Goal: Transaction & Acquisition: Download file/media

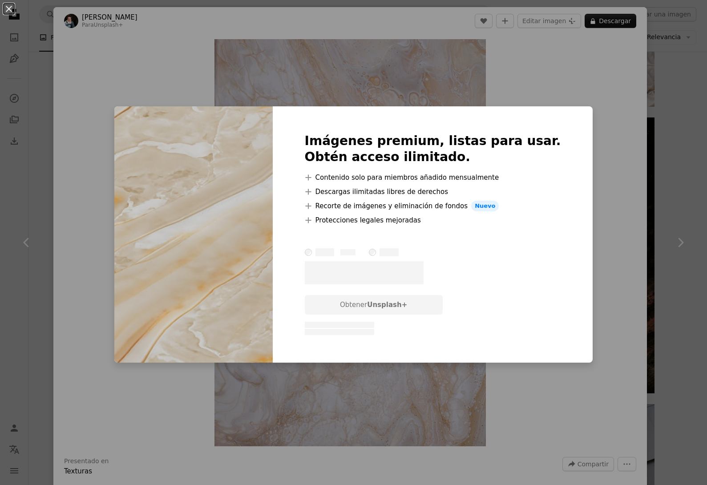
scroll to position [716, 0]
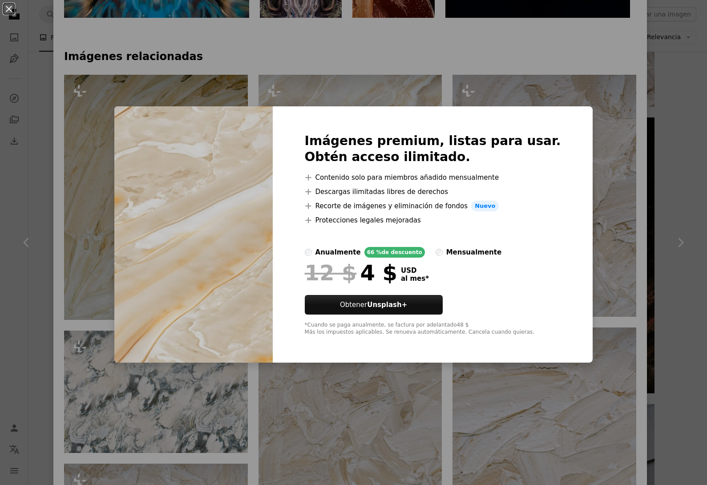
click at [582, 208] on div "An X shape Imágenes premium, listas para usar. Obtén acceso ilimitado. A plus s…" at bounding box center [353, 242] width 707 height 485
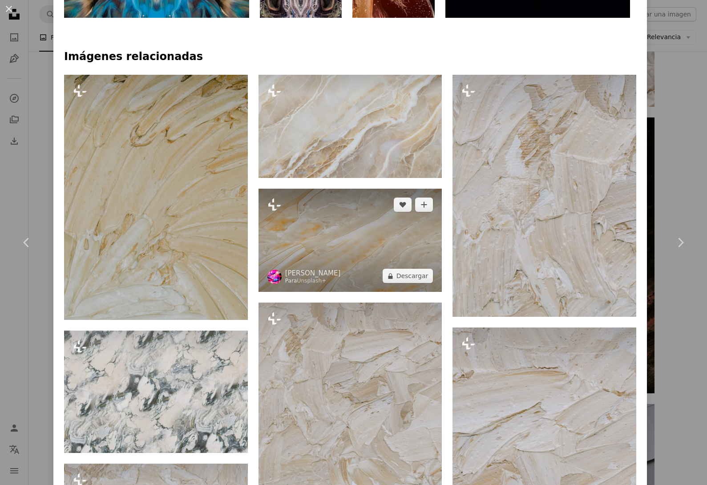
click at [331, 228] on img at bounding box center [350, 240] width 184 height 103
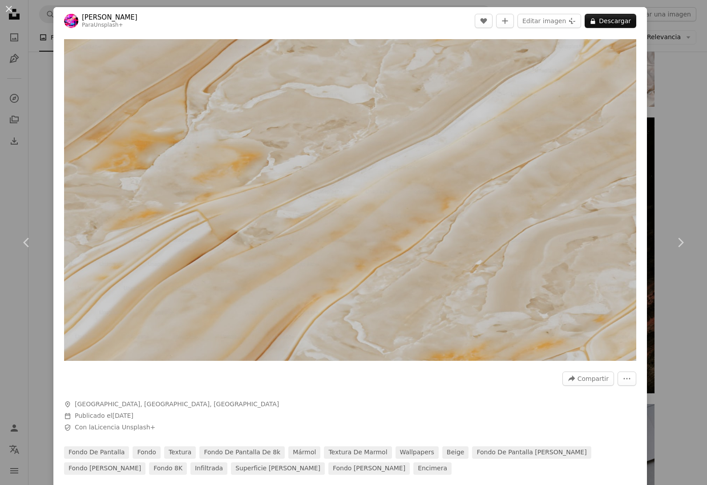
click at [7, 8] on button "An X shape" at bounding box center [9, 9] width 11 height 11
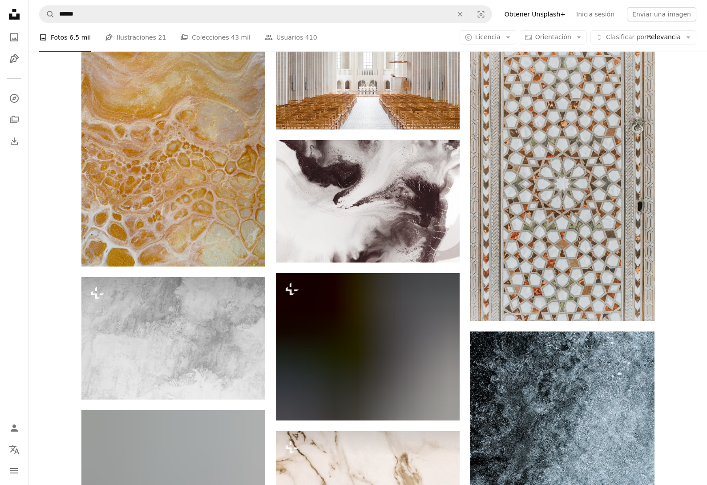
scroll to position [15344, 0]
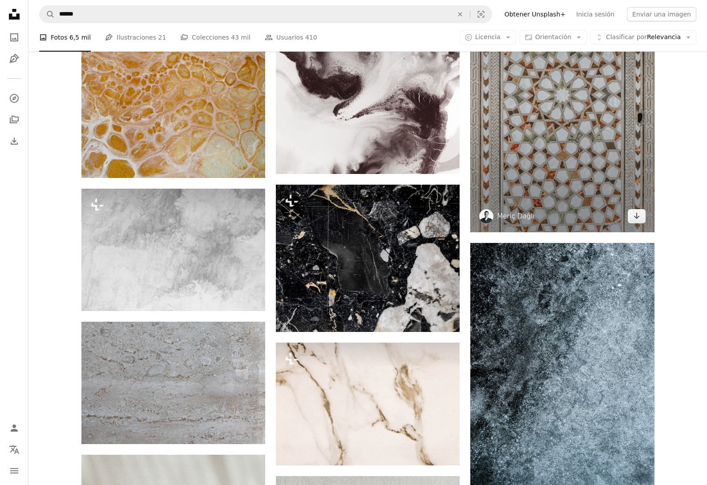
click at [605, 160] on img at bounding box center [562, 94] width 184 height 276
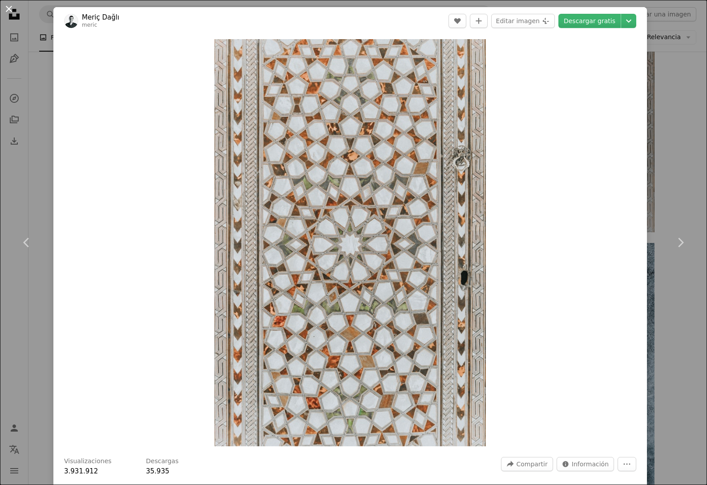
click at [10, 10] on button "An X shape" at bounding box center [9, 9] width 11 height 11
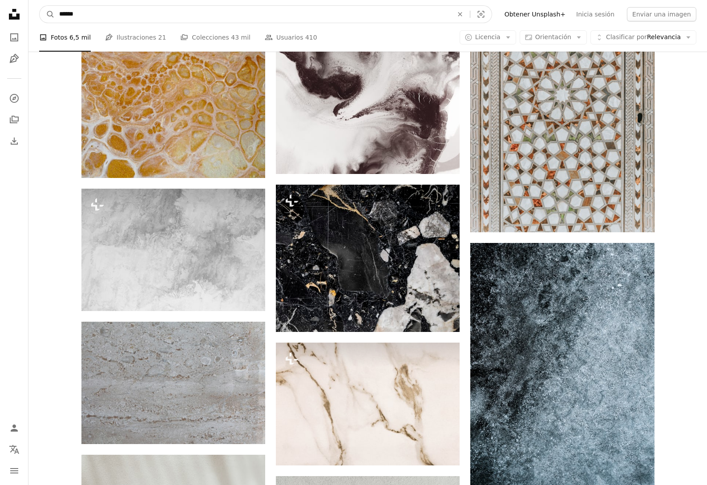
click at [120, 12] on input "******" at bounding box center [252, 14] width 395 height 17
type input "**********"
click button "A magnifying glass" at bounding box center [47, 14] width 15 height 17
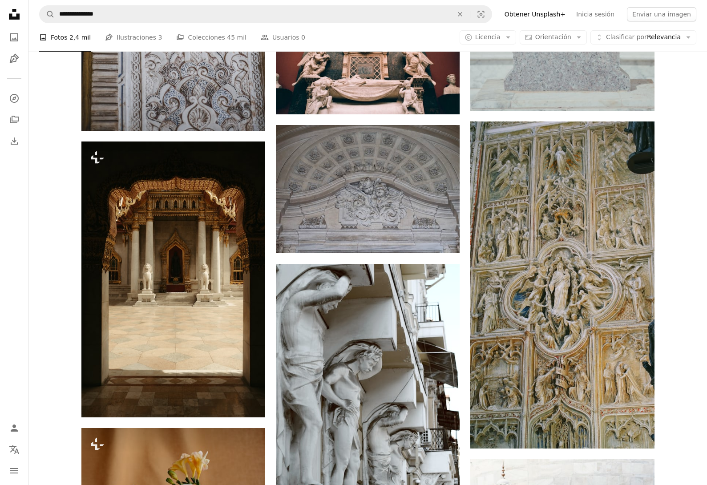
scroll to position [837, 0]
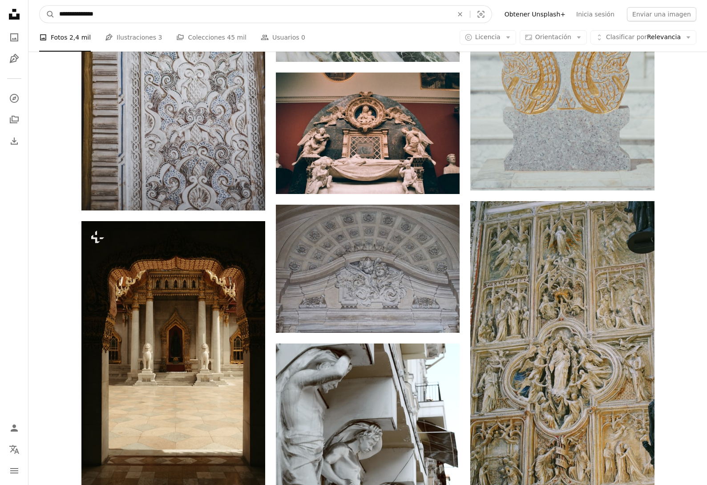
drag, startPoint x: 137, startPoint y: 12, endPoint x: 11, endPoint y: 14, distance: 125.9
click at [11, 14] on div "**********" at bounding box center [353, 384] width 707 height 2443
type input "**********"
click button "A magnifying glass" at bounding box center [47, 14] width 15 height 17
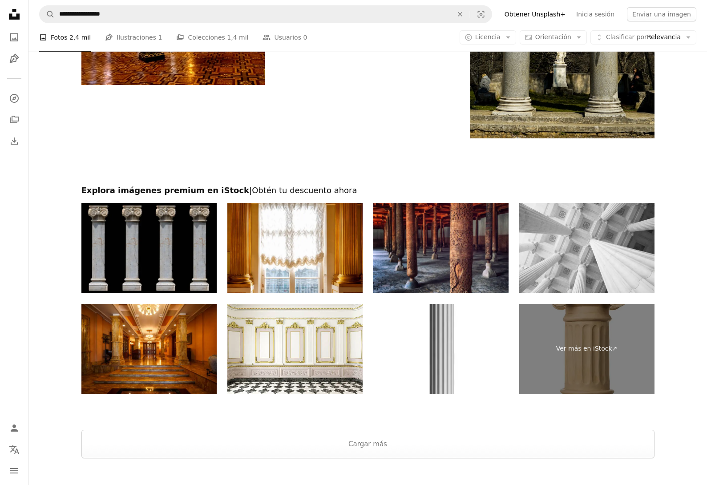
scroll to position [1967, 0]
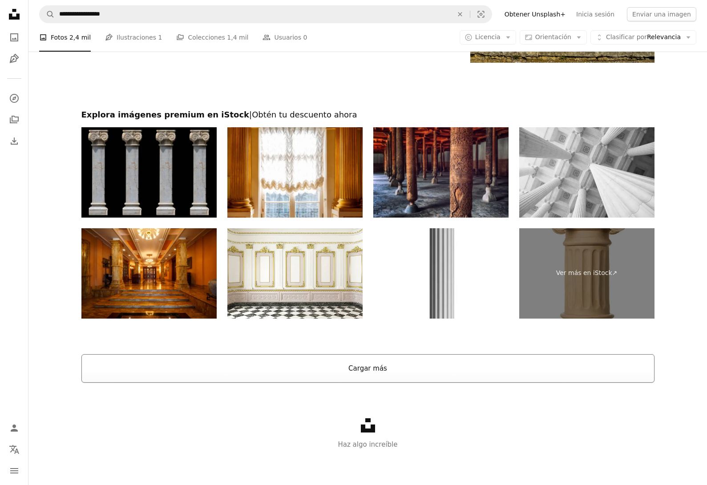
click at [365, 372] on button "Cargar más" at bounding box center [367, 368] width 573 height 28
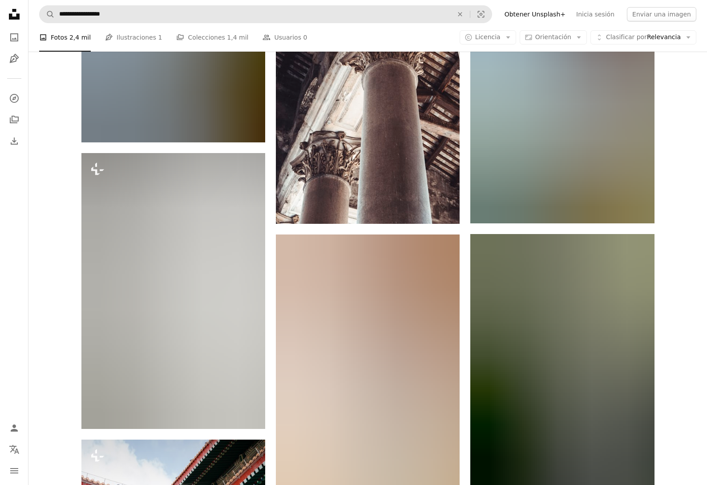
scroll to position [3613, 0]
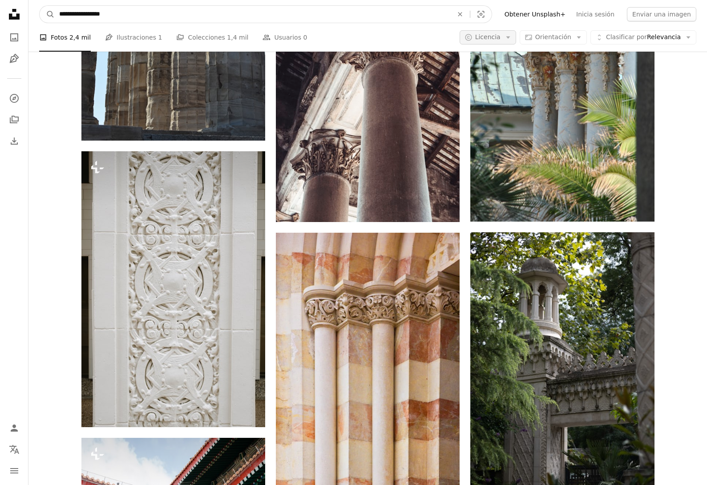
drag, startPoint x: 96, startPoint y: 12, endPoint x: 530, endPoint y: 48, distance: 435.0
type input "********"
click button "A magnifying glass" at bounding box center [47, 14] width 15 height 17
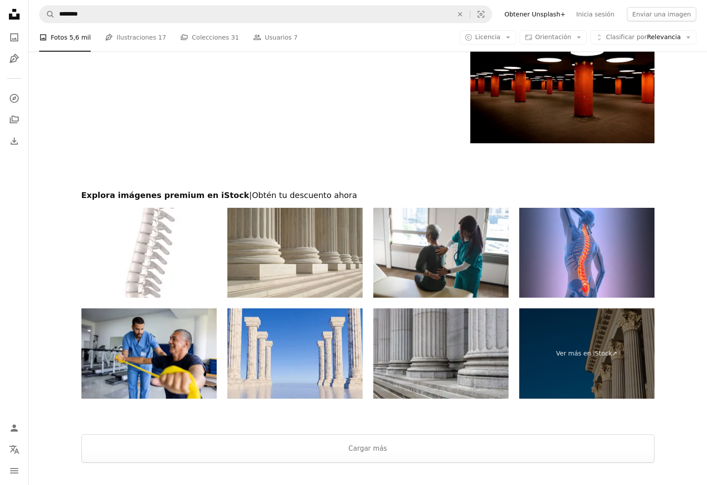
scroll to position [1795, 0]
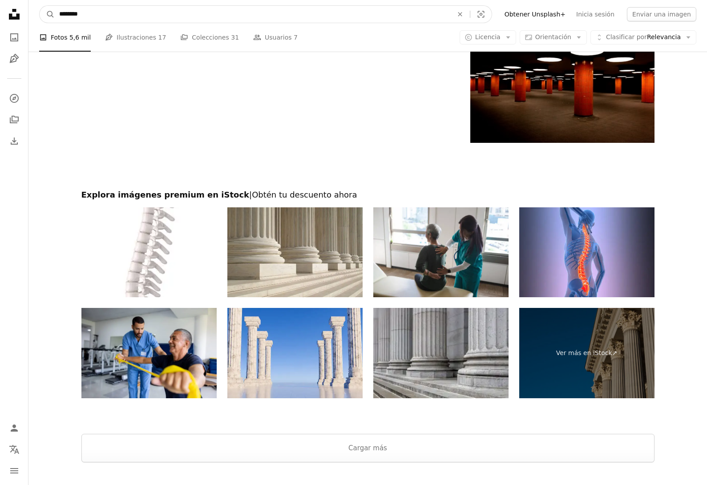
click at [134, 12] on input "********" at bounding box center [252, 14] width 395 height 17
type input "*"
type input "******"
click at [40, 6] on button "A magnifying glass" at bounding box center [47, 14] width 15 height 17
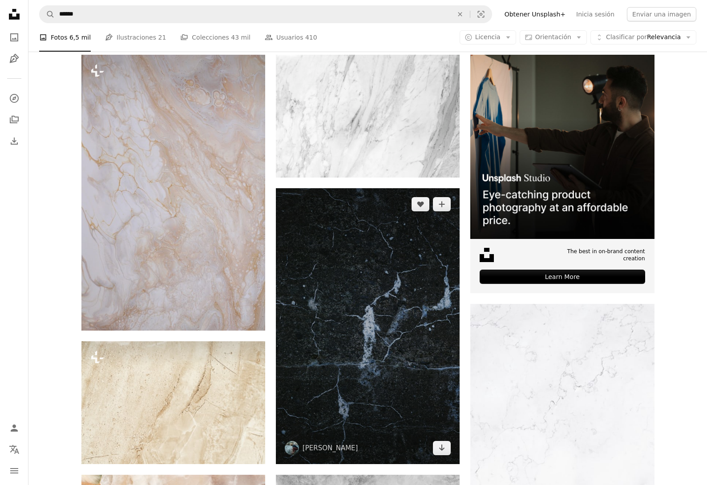
scroll to position [168, 0]
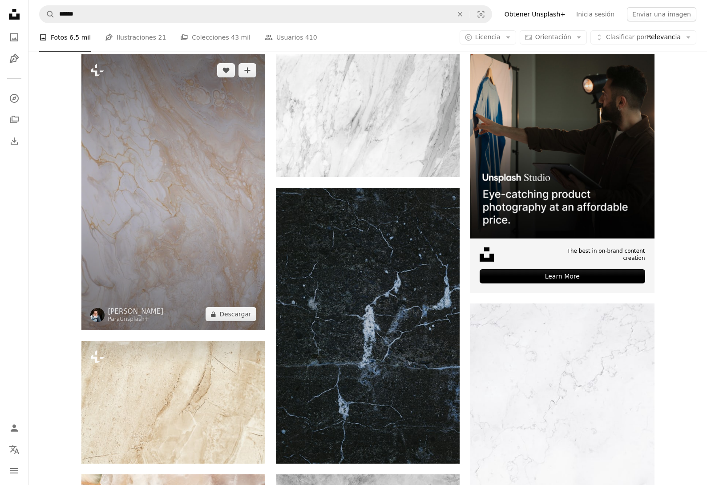
click at [174, 200] on img at bounding box center [173, 192] width 184 height 276
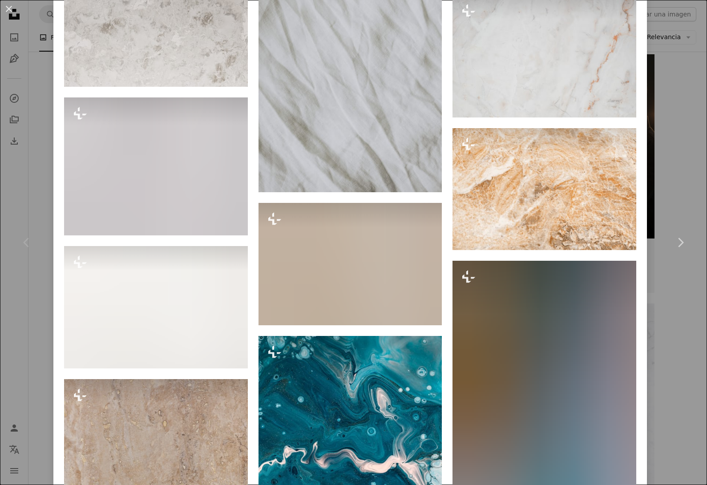
scroll to position [4494, 0]
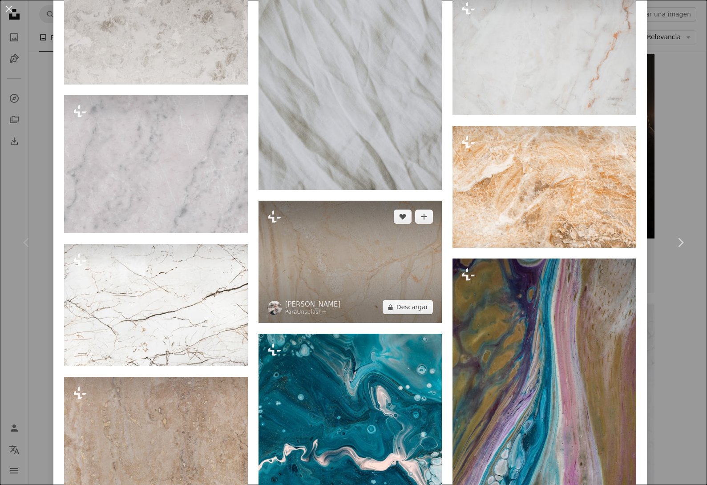
click at [320, 245] on img at bounding box center [350, 262] width 184 height 122
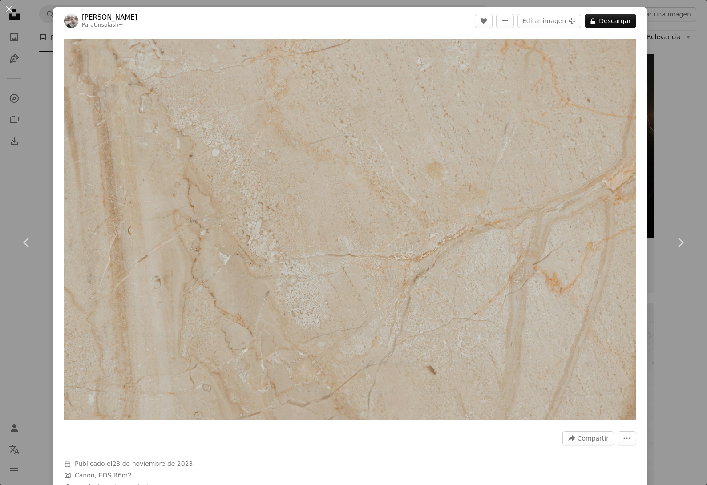
drag, startPoint x: 417, startPoint y: 257, endPoint x: 0, endPoint y: 8, distance: 485.8
click at [8, 8] on button "An X shape" at bounding box center [9, 9] width 11 height 11
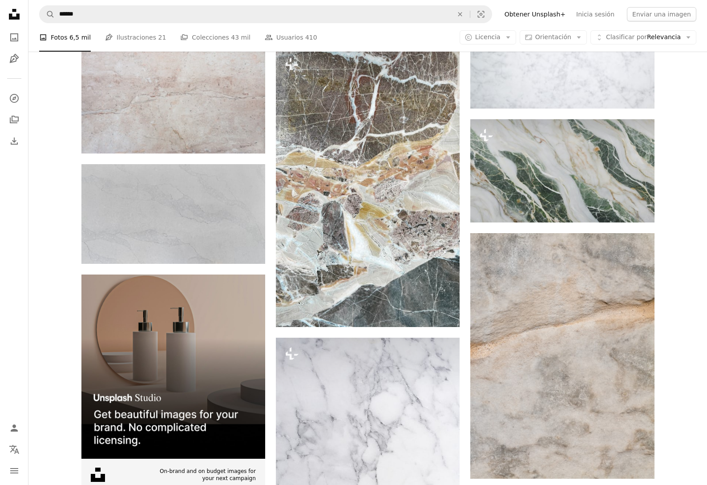
scroll to position [1776, 0]
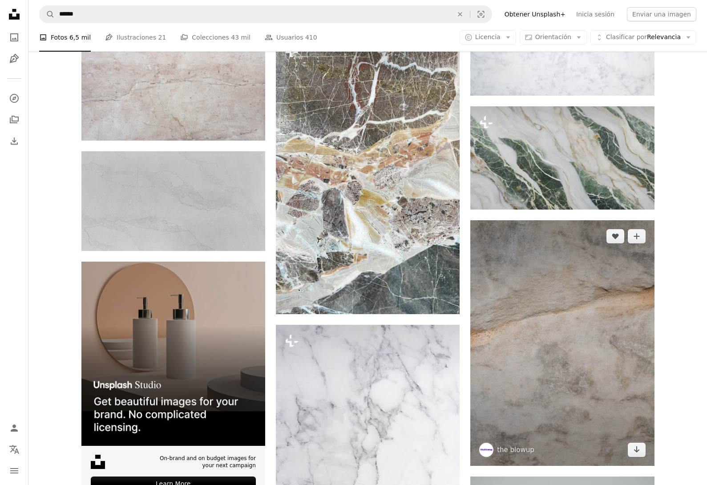
click at [586, 304] on img at bounding box center [562, 342] width 184 height 245
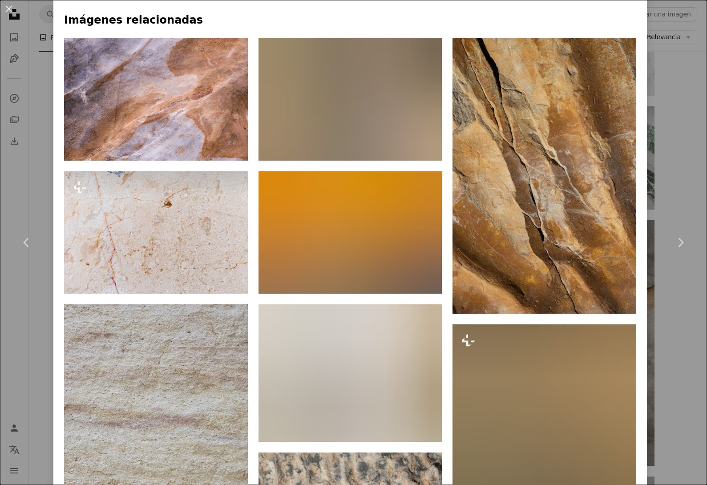
scroll to position [737, 0]
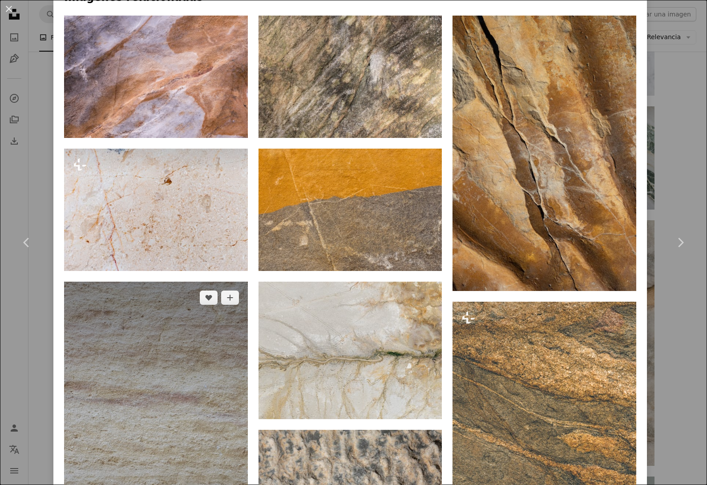
click at [108, 323] on img at bounding box center [156, 444] width 184 height 326
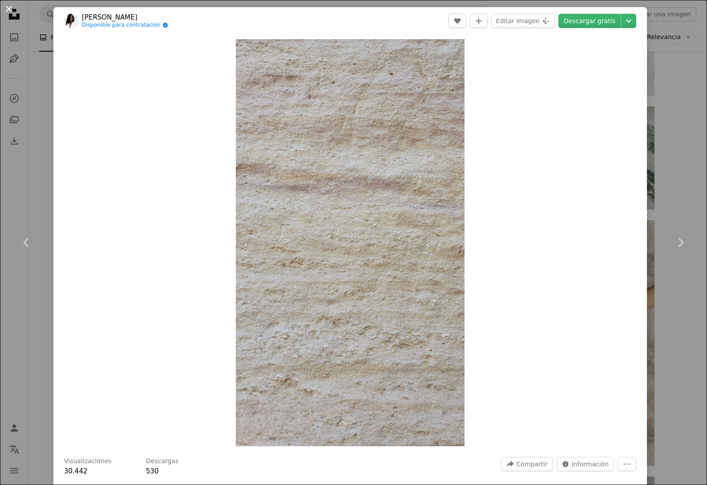
click at [9, 10] on button "An X shape" at bounding box center [9, 9] width 11 height 11
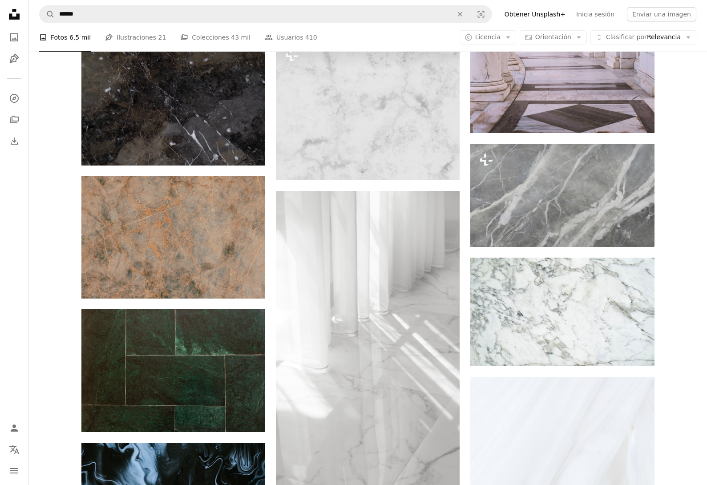
scroll to position [3475, 0]
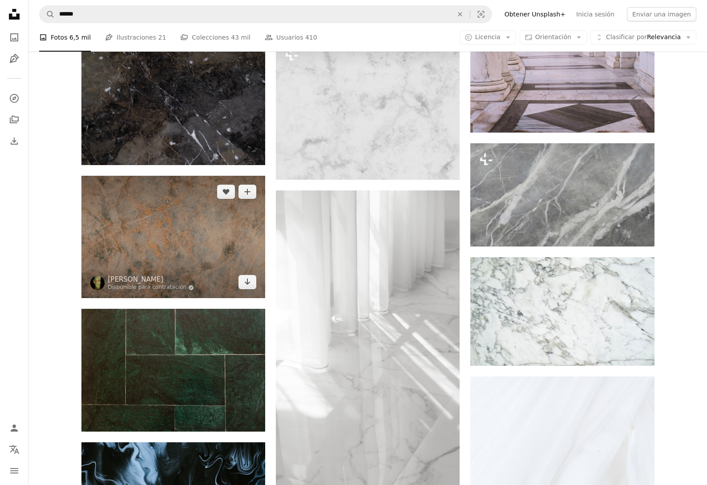
click at [206, 223] on img at bounding box center [173, 237] width 184 height 122
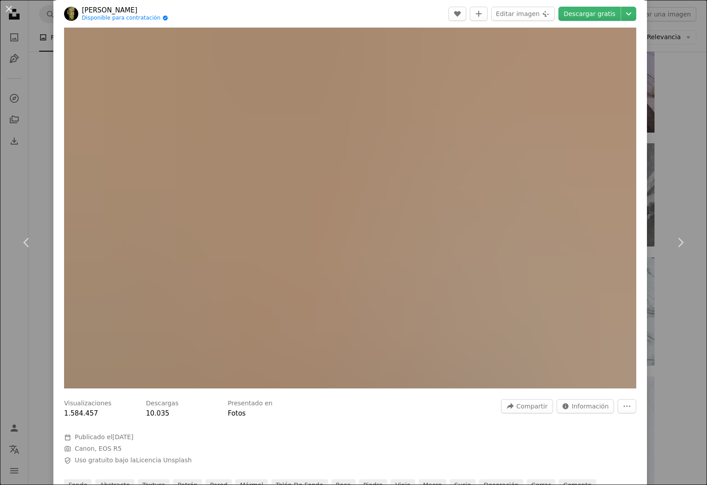
scroll to position [34, 0]
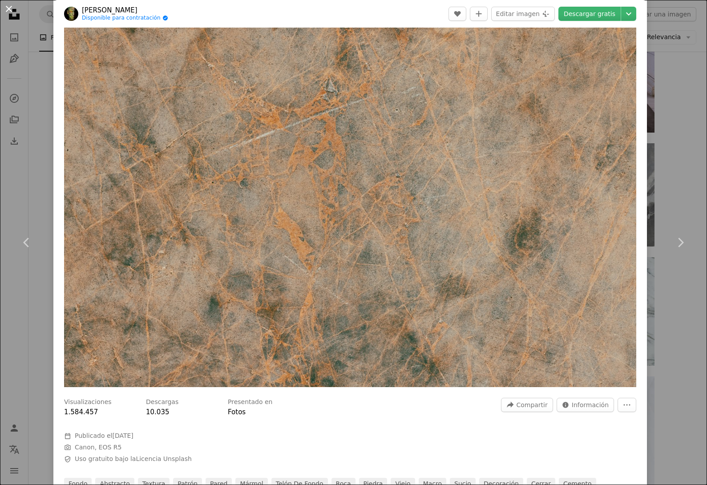
click at [9, 10] on button "An X shape" at bounding box center [9, 9] width 11 height 11
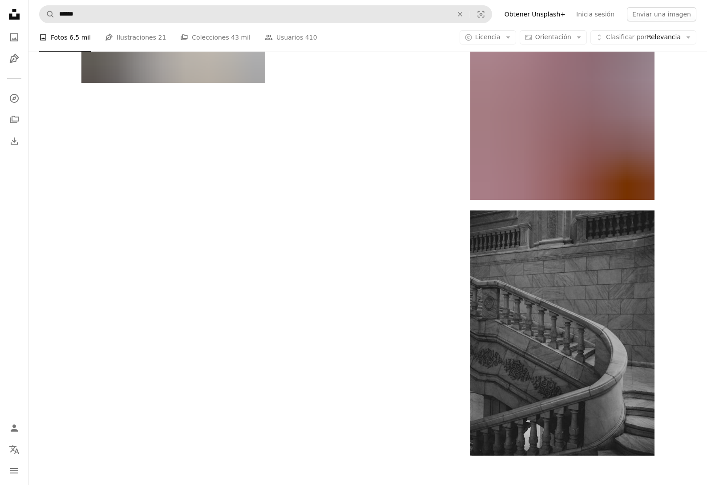
scroll to position [17659, 0]
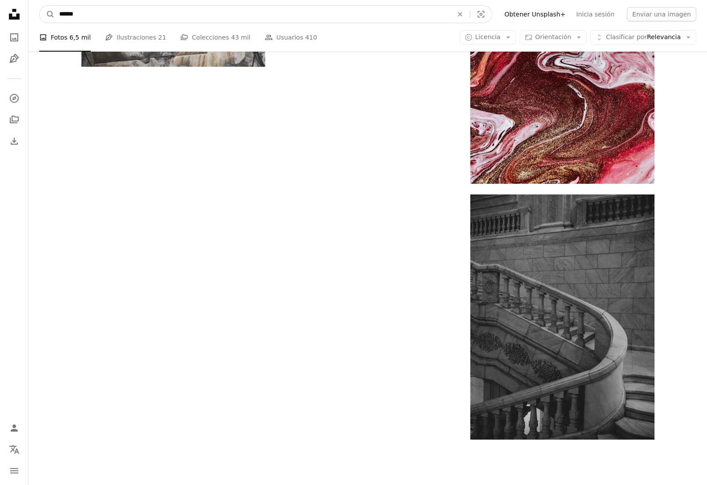
drag, startPoint x: 117, startPoint y: 12, endPoint x: -10, endPoint y: 16, distance: 127.2
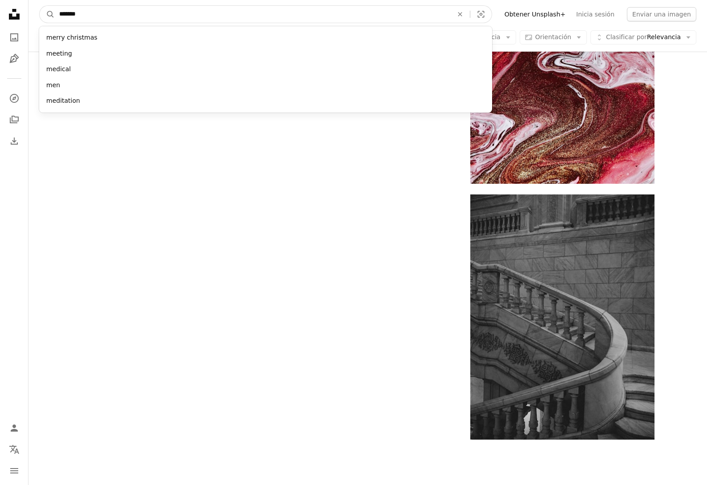
type input "********"
click button "A magnifying glass" at bounding box center [47, 14] width 15 height 17
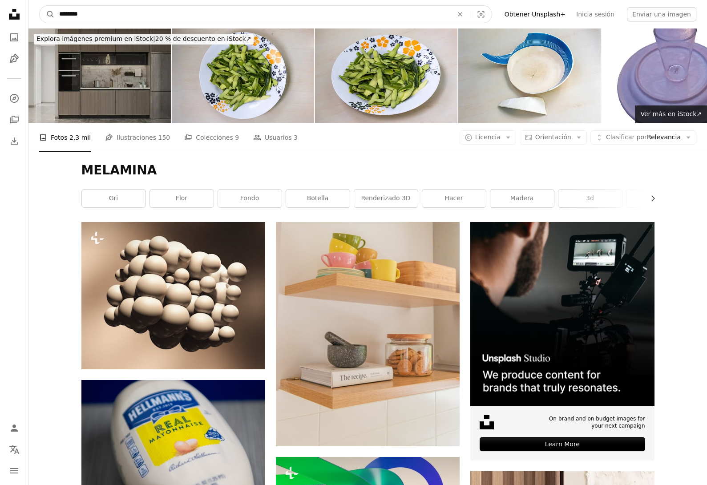
drag, startPoint x: 109, startPoint y: 13, endPoint x: -2, endPoint y: 9, distance: 111.2
type input "**********"
click button "A magnifying glass" at bounding box center [47, 14] width 15 height 17
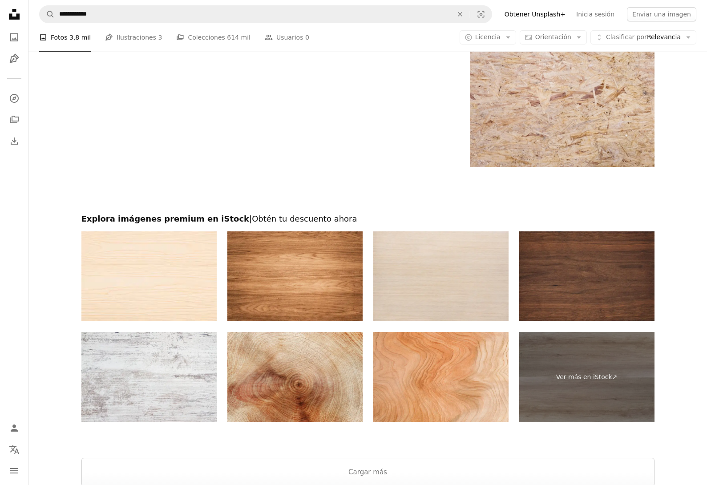
scroll to position [1853, 0]
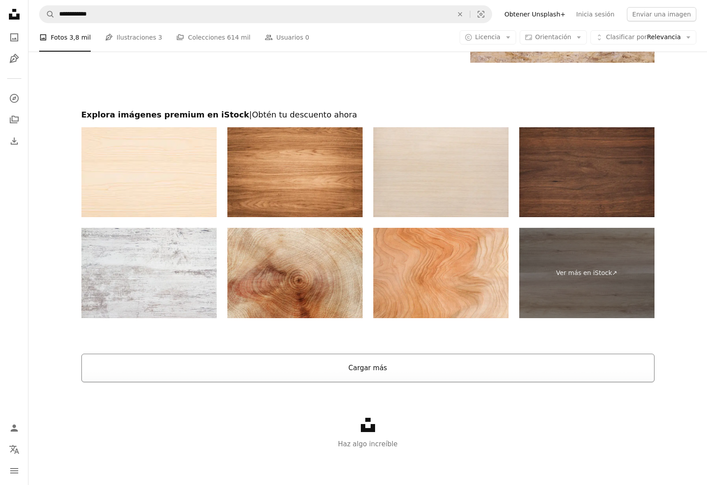
click at [281, 366] on button "Cargar más" at bounding box center [367, 367] width 573 height 28
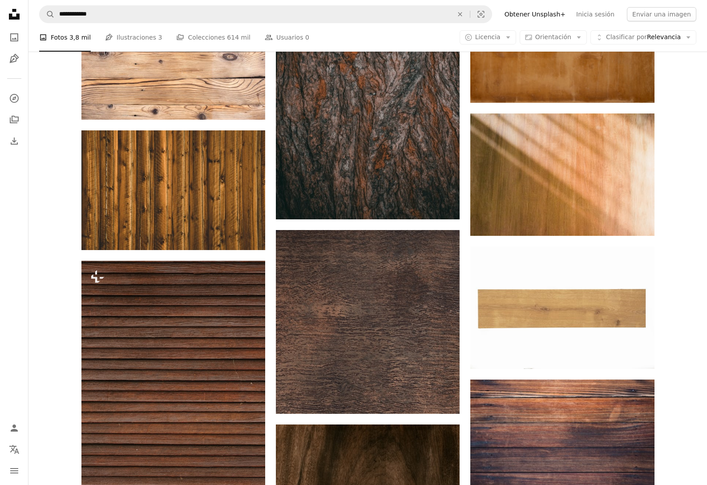
scroll to position [4984, 0]
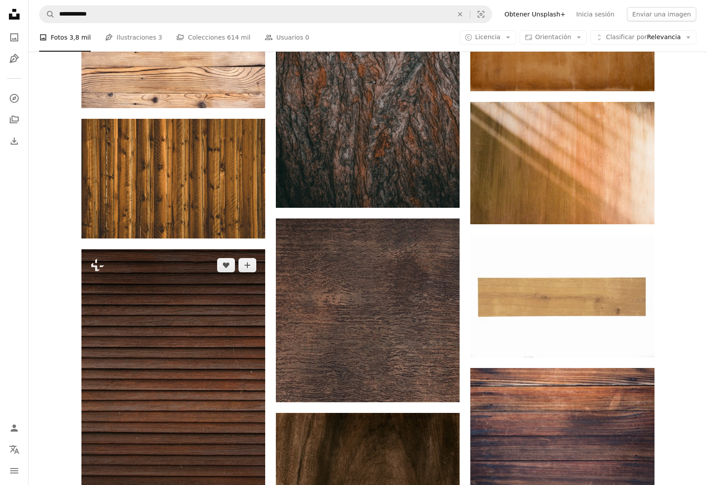
click at [196, 364] on img at bounding box center [173, 387] width 184 height 276
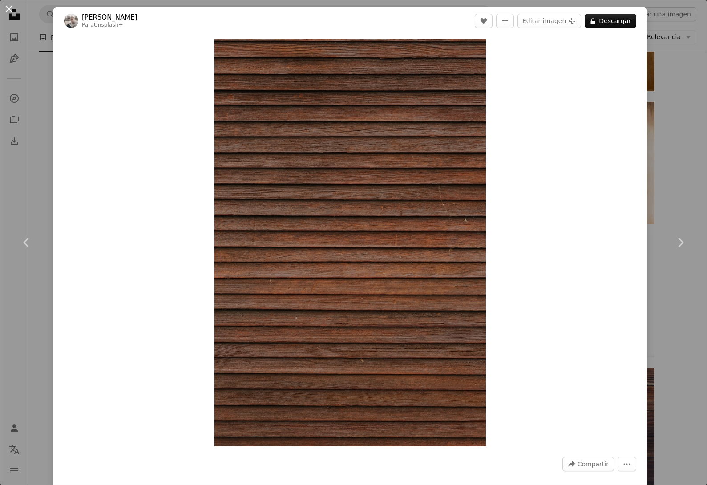
click at [12, 9] on button "An X shape" at bounding box center [9, 9] width 11 height 11
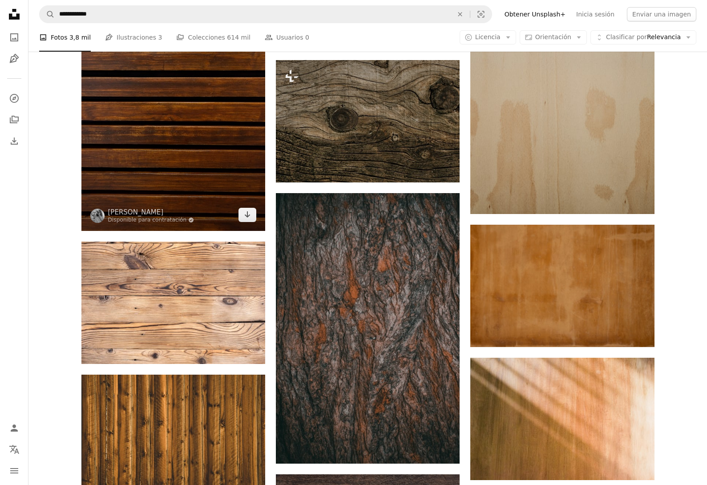
scroll to position [4721, 0]
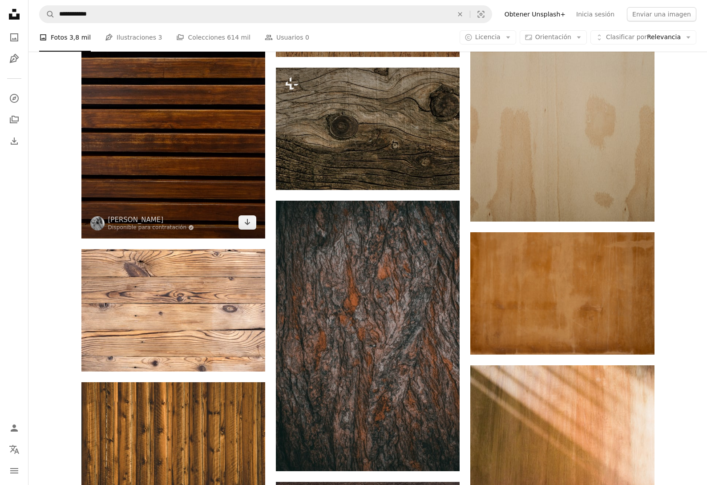
click at [193, 153] on img at bounding box center [173, 100] width 184 height 277
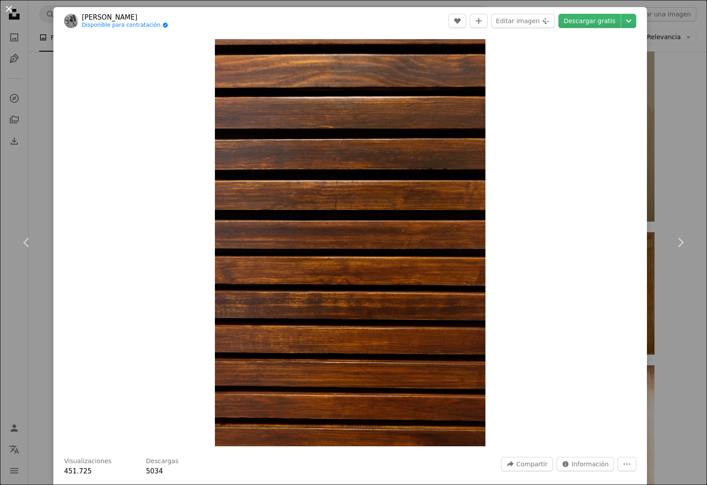
click at [8, 9] on button "An X shape" at bounding box center [9, 9] width 11 height 11
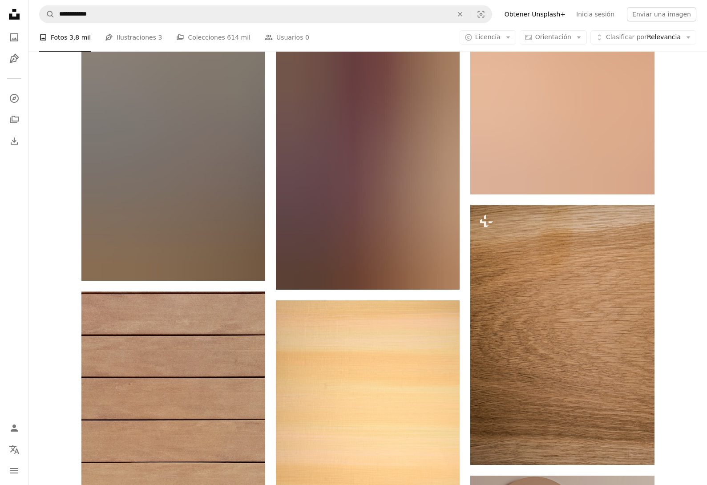
scroll to position [3970, 0]
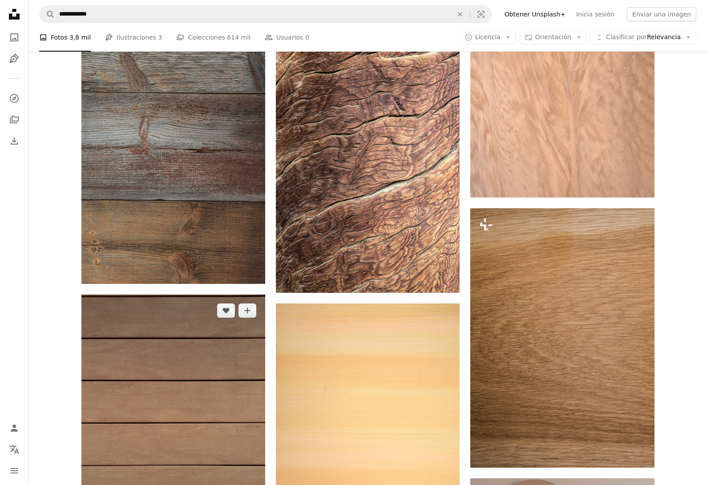
click at [169, 351] on img at bounding box center [173, 424] width 184 height 260
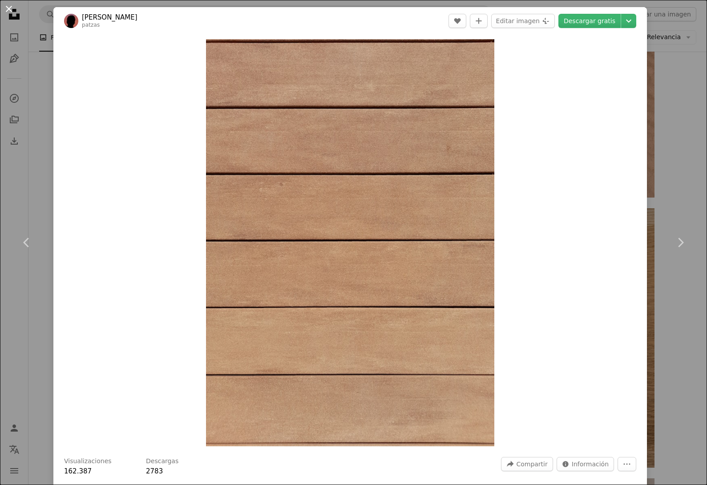
click at [4, 6] on button "An X shape" at bounding box center [9, 9] width 11 height 11
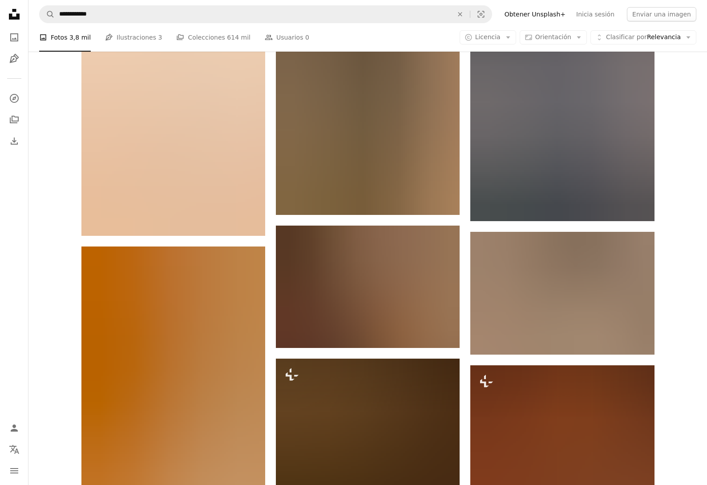
scroll to position [3251, 0]
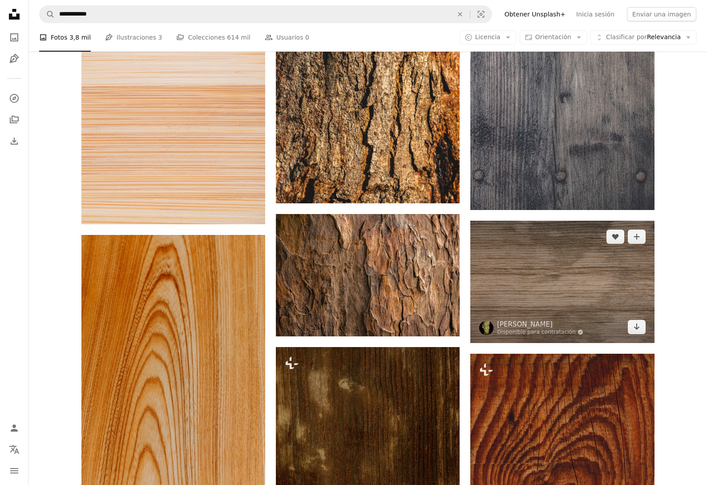
click at [553, 276] on img at bounding box center [562, 282] width 184 height 122
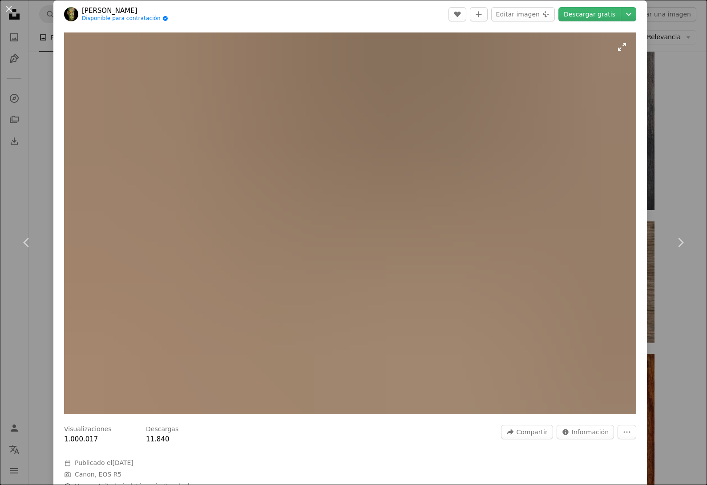
scroll to position [10, 0]
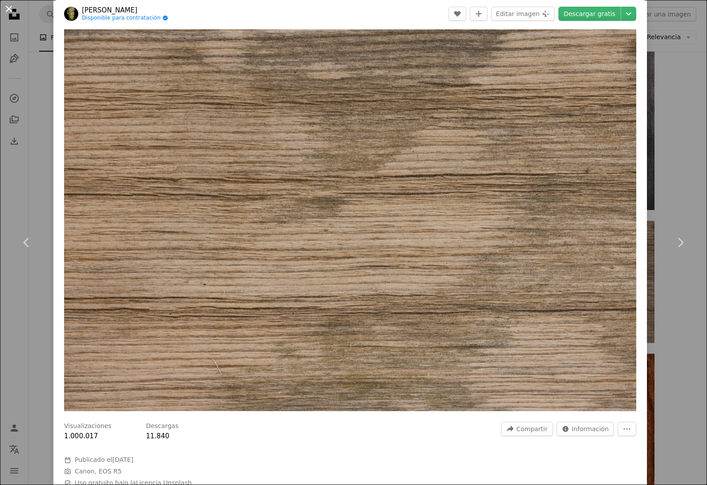
click at [12, 8] on button "An X shape" at bounding box center [9, 9] width 11 height 11
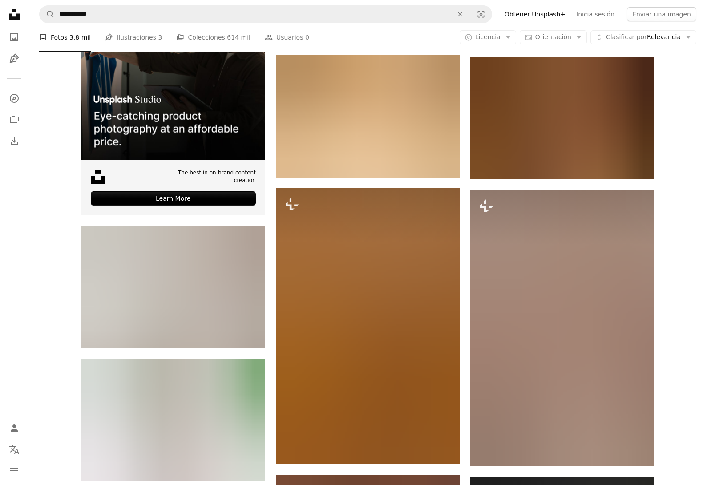
scroll to position [2288, 0]
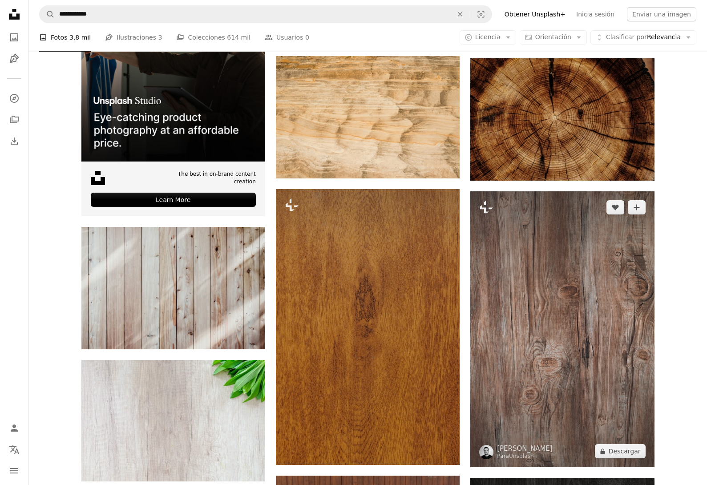
click at [609, 300] on img at bounding box center [562, 329] width 184 height 276
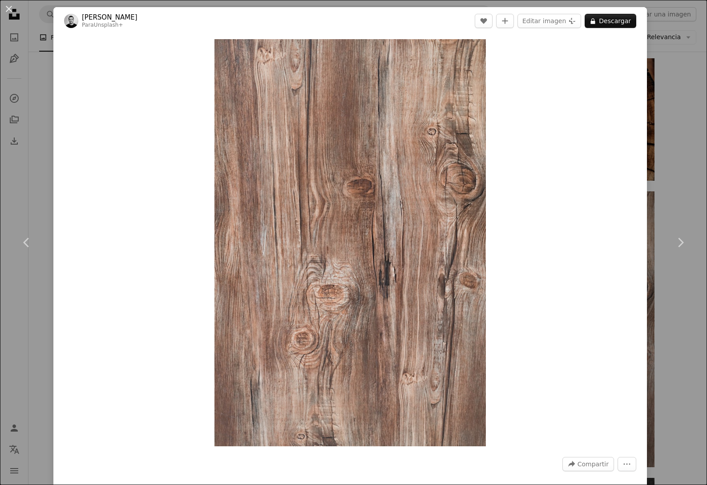
click at [9, 6] on button "An X shape" at bounding box center [9, 9] width 11 height 11
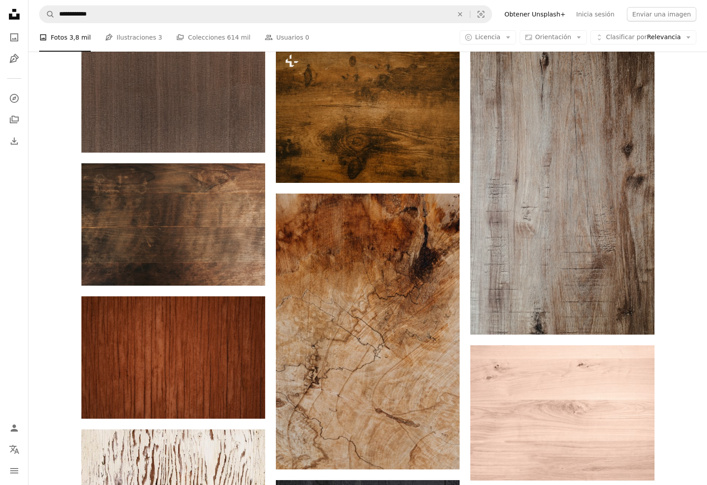
scroll to position [465, 0]
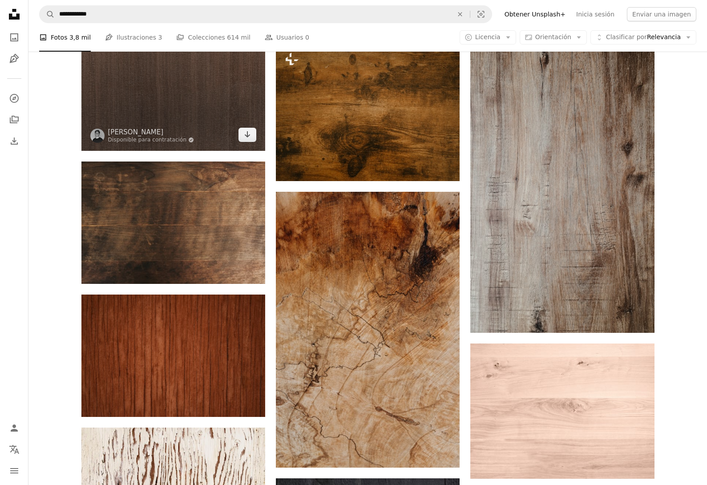
click at [125, 107] on img at bounding box center [173, 27] width 184 height 245
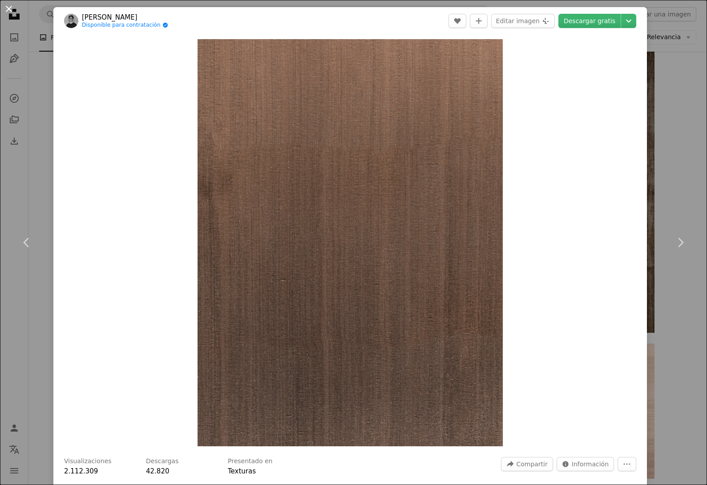
click at [11, 11] on button "An X shape" at bounding box center [9, 9] width 11 height 11
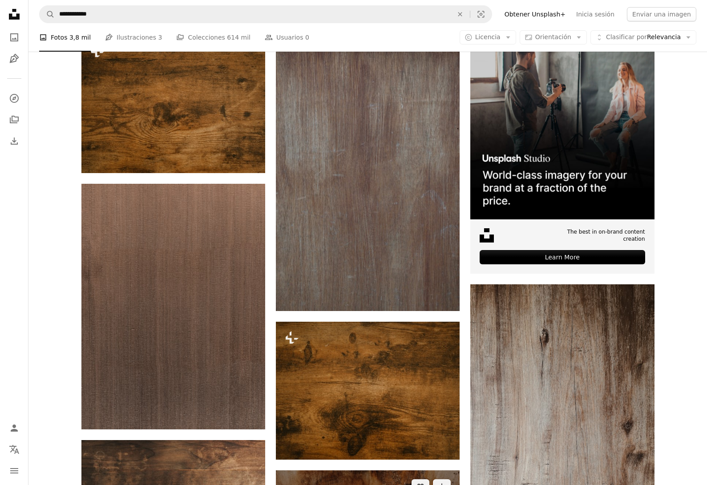
scroll to position [70, 0]
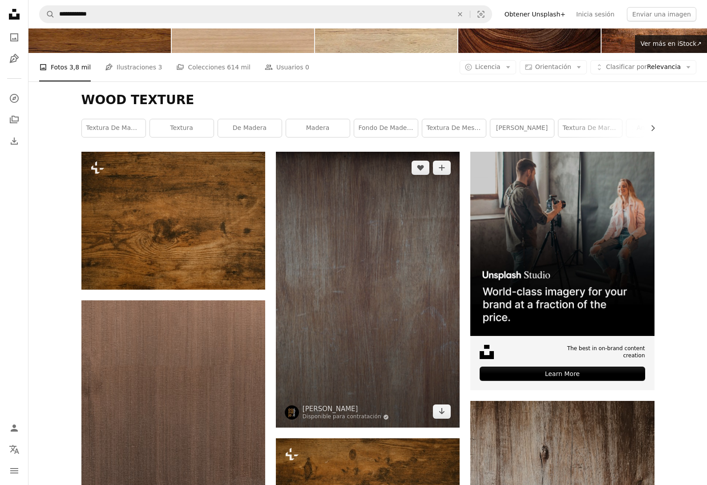
click at [410, 281] on img at bounding box center [368, 290] width 184 height 276
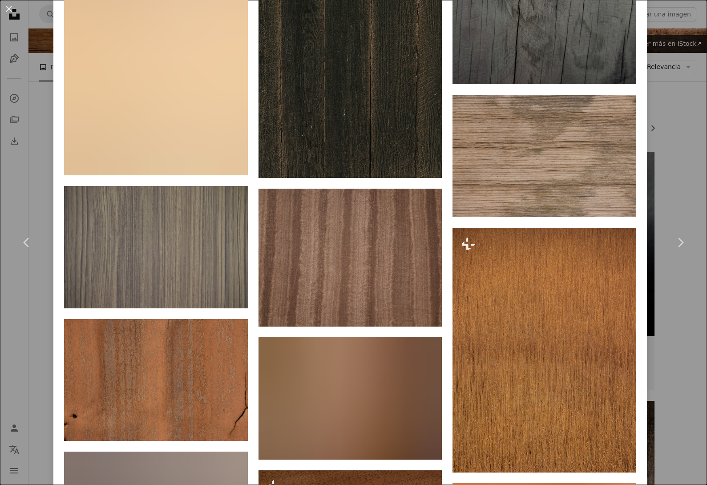
scroll to position [2342, 0]
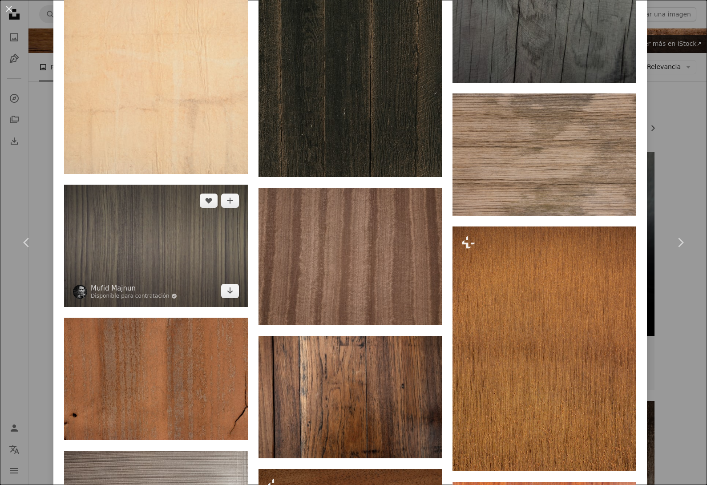
click at [183, 262] on img at bounding box center [156, 246] width 184 height 122
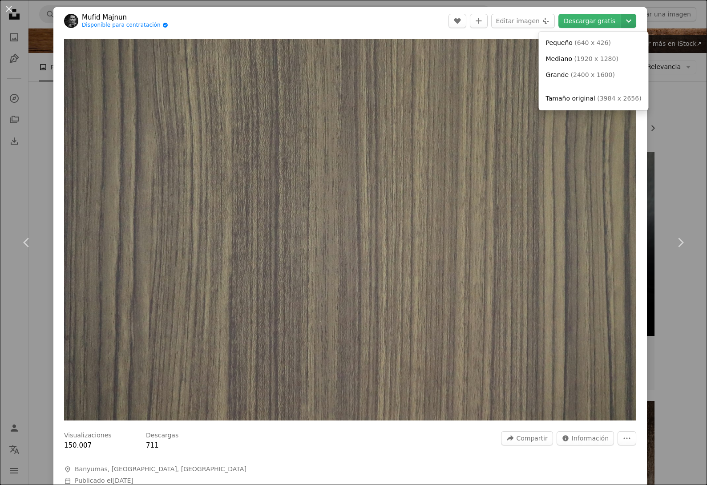
click at [635, 23] on icon "Chevron down" at bounding box center [628, 21] width 14 height 11
click at [589, 96] on span "Tamaño original" at bounding box center [570, 98] width 49 height 7
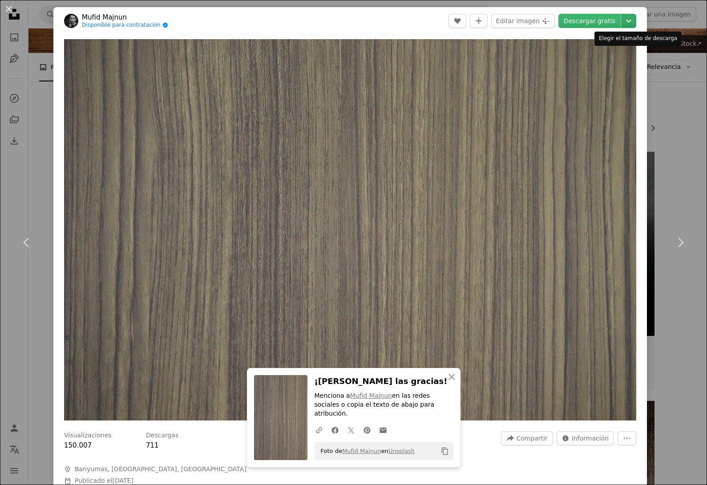
click at [631, 20] on icon "Elegir el tamaño de descarga" at bounding box center [628, 21] width 5 height 3
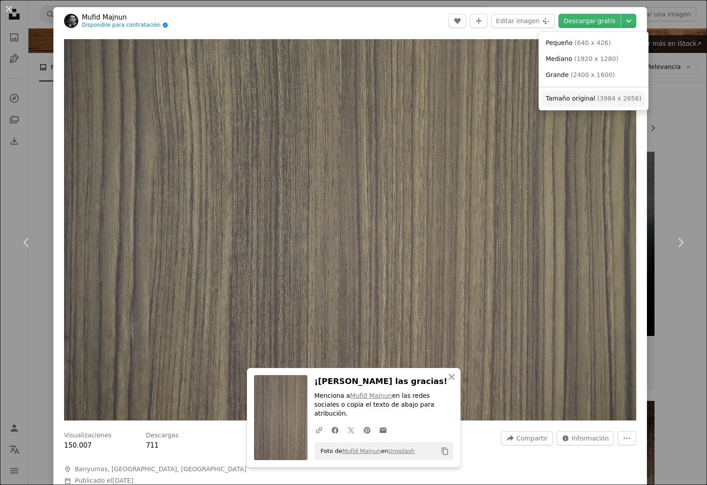
click at [584, 96] on span "Tamaño original" at bounding box center [570, 98] width 49 height 7
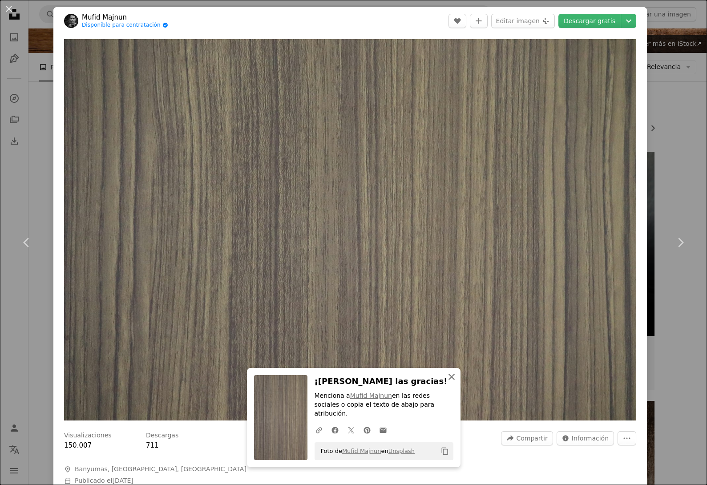
click at [451, 380] on icon "button" at bounding box center [451, 376] width 6 height 6
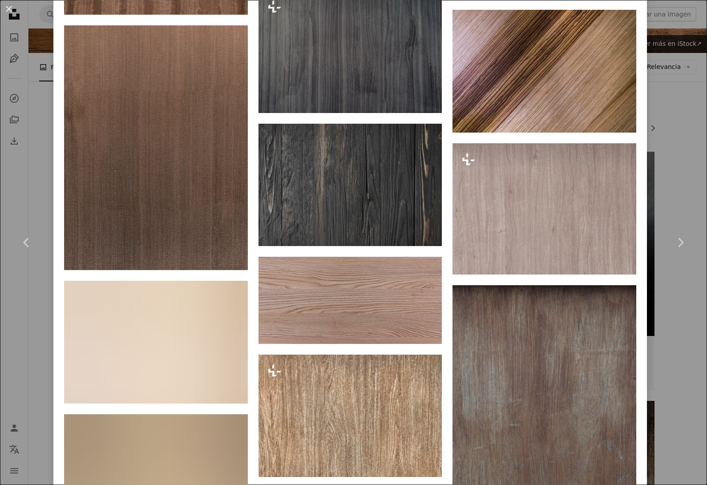
scroll to position [880, 0]
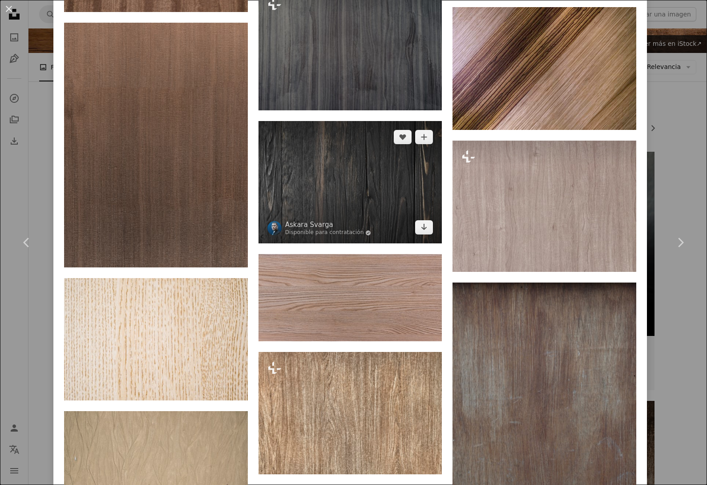
click at [361, 201] on img at bounding box center [350, 182] width 184 height 122
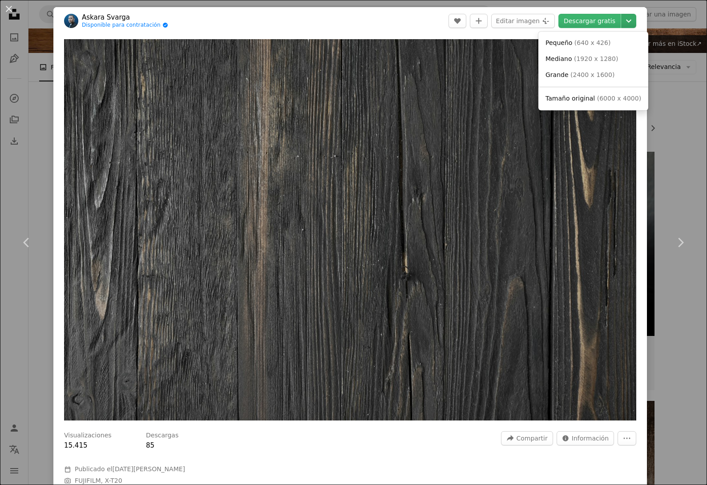
click at [634, 24] on icon "Chevron down" at bounding box center [628, 21] width 14 height 11
click at [597, 98] on span "( 6000 x 4000 )" at bounding box center [619, 98] width 44 height 7
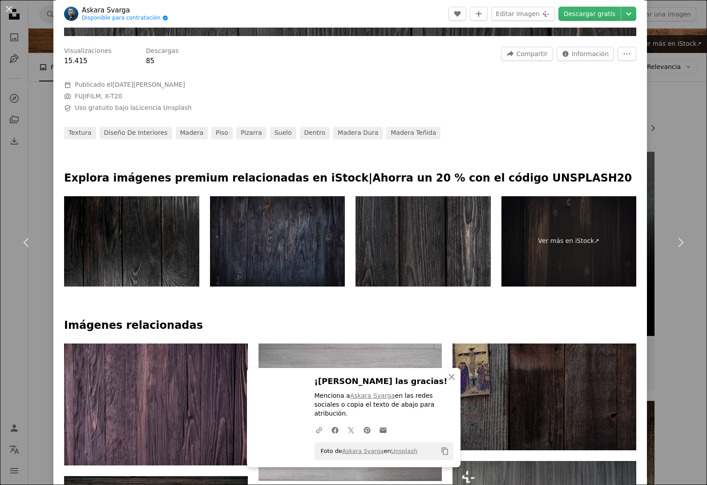
scroll to position [385, 0]
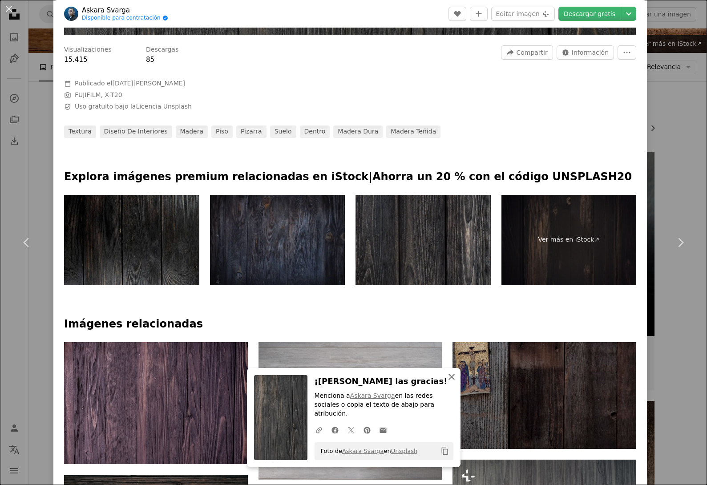
click at [450, 380] on icon "button" at bounding box center [451, 376] width 6 height 6
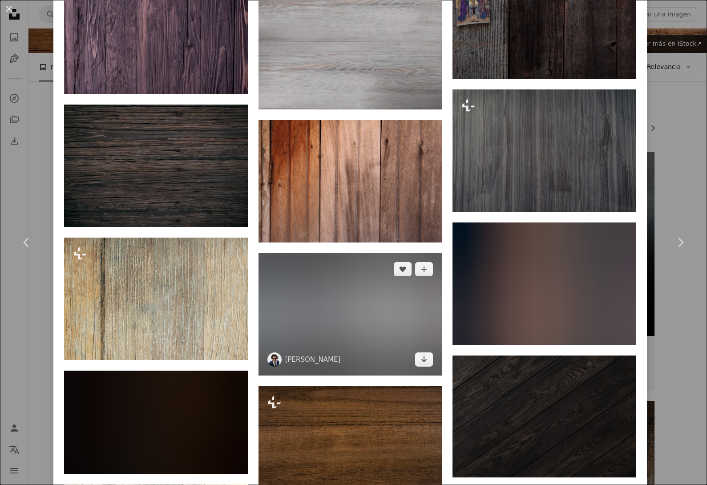
scroll to position [759, 0]
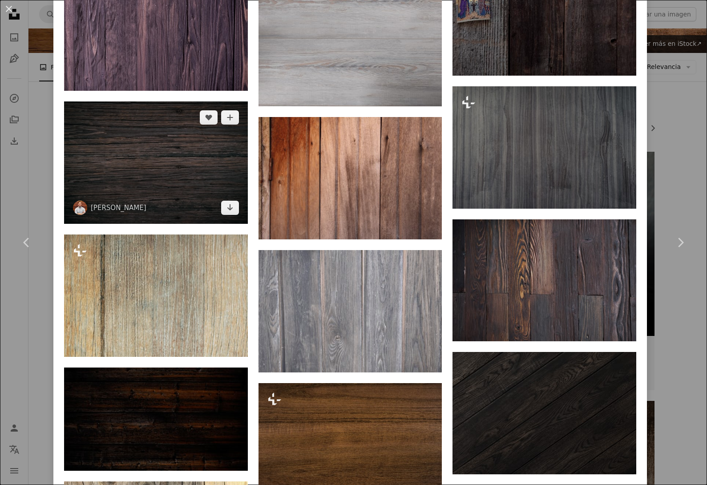
click at [170, 162] on img at bounding box center [156, 162] width 184 height 122
